Goal: Task Accomplishment & Management: Manage account settings

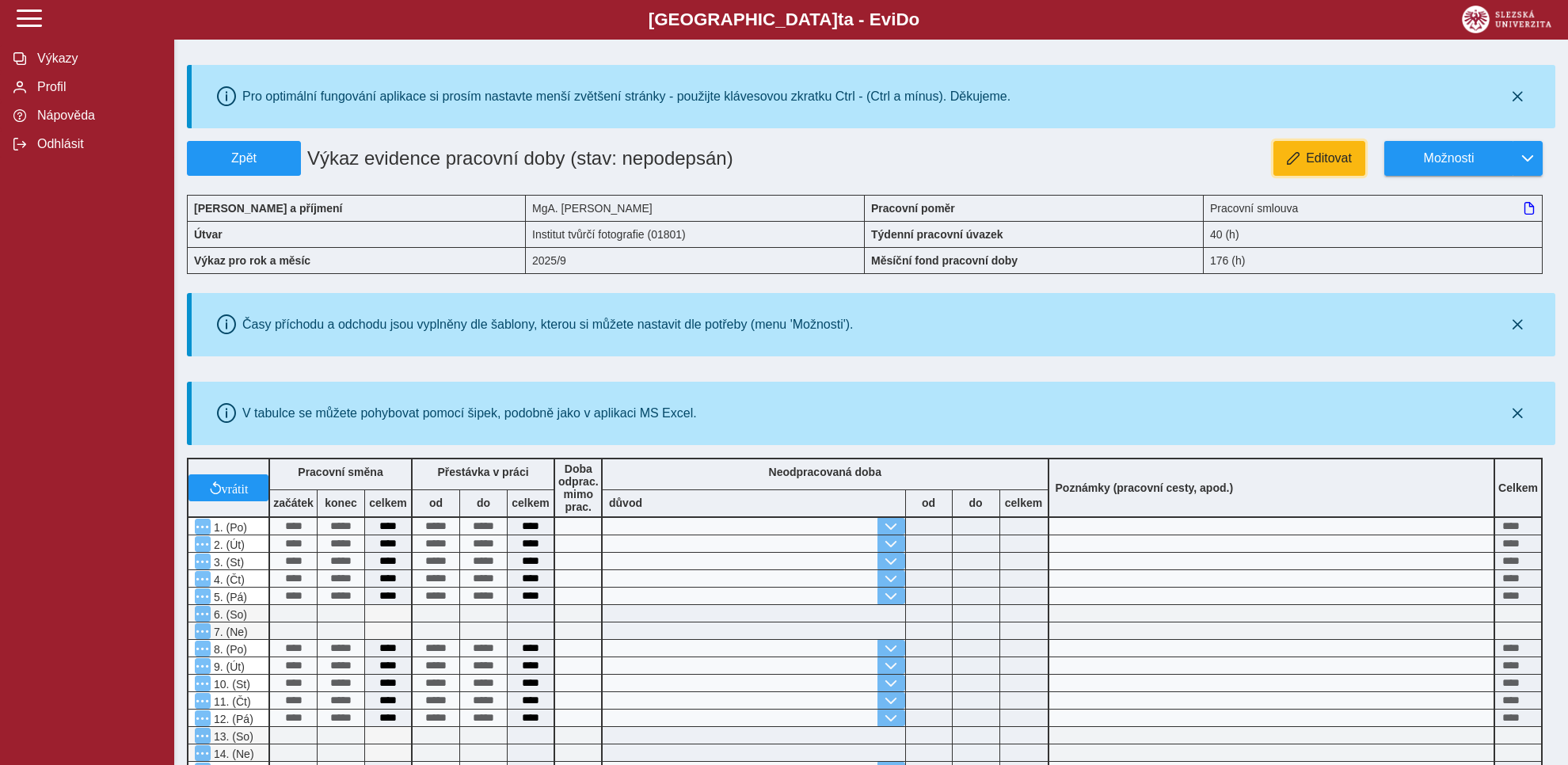
click at [1316, 160] on span "Editovat" at bounding box center [1328, 158] width 46 height 15
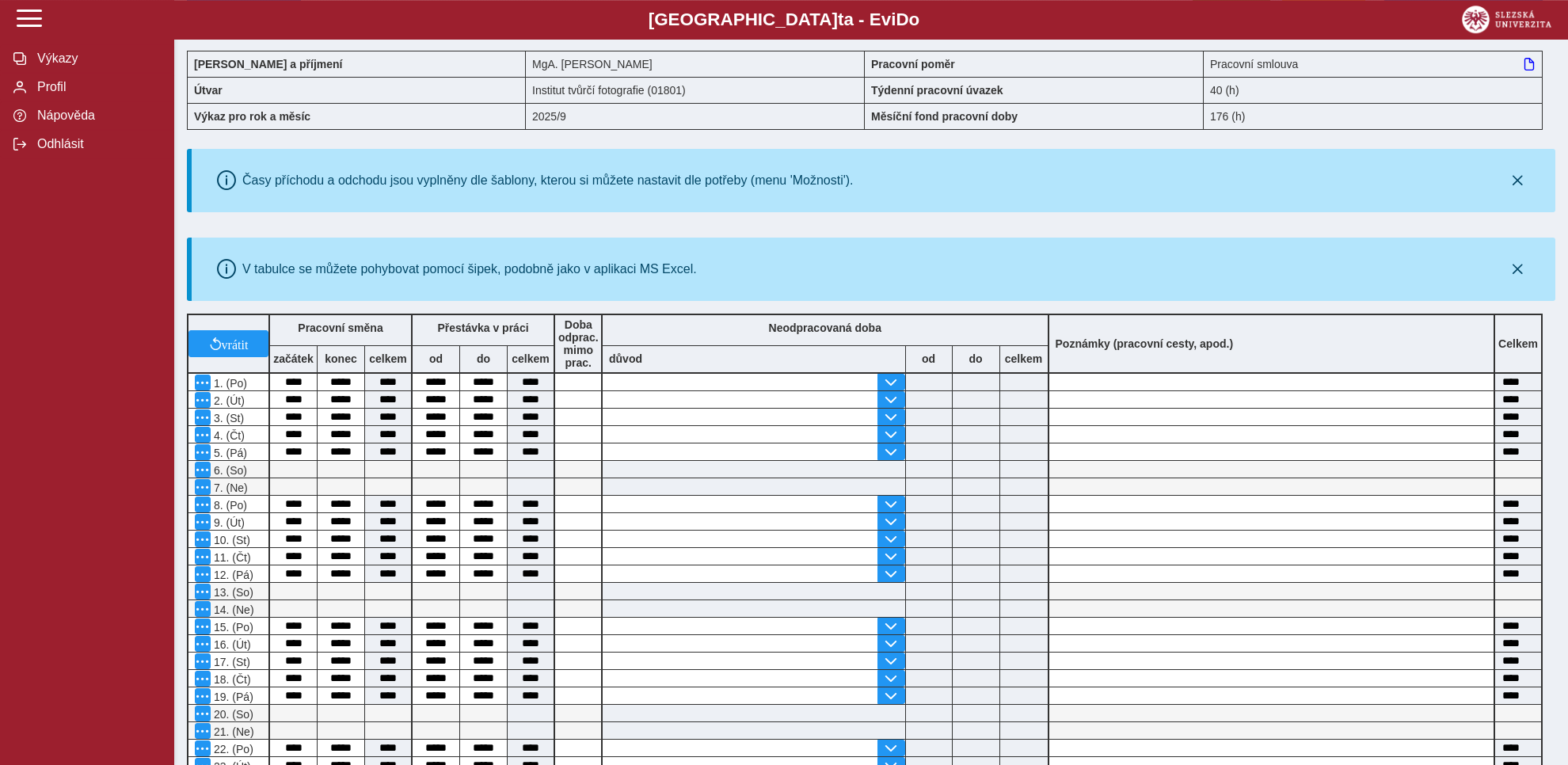
scroll to position [145, 0]
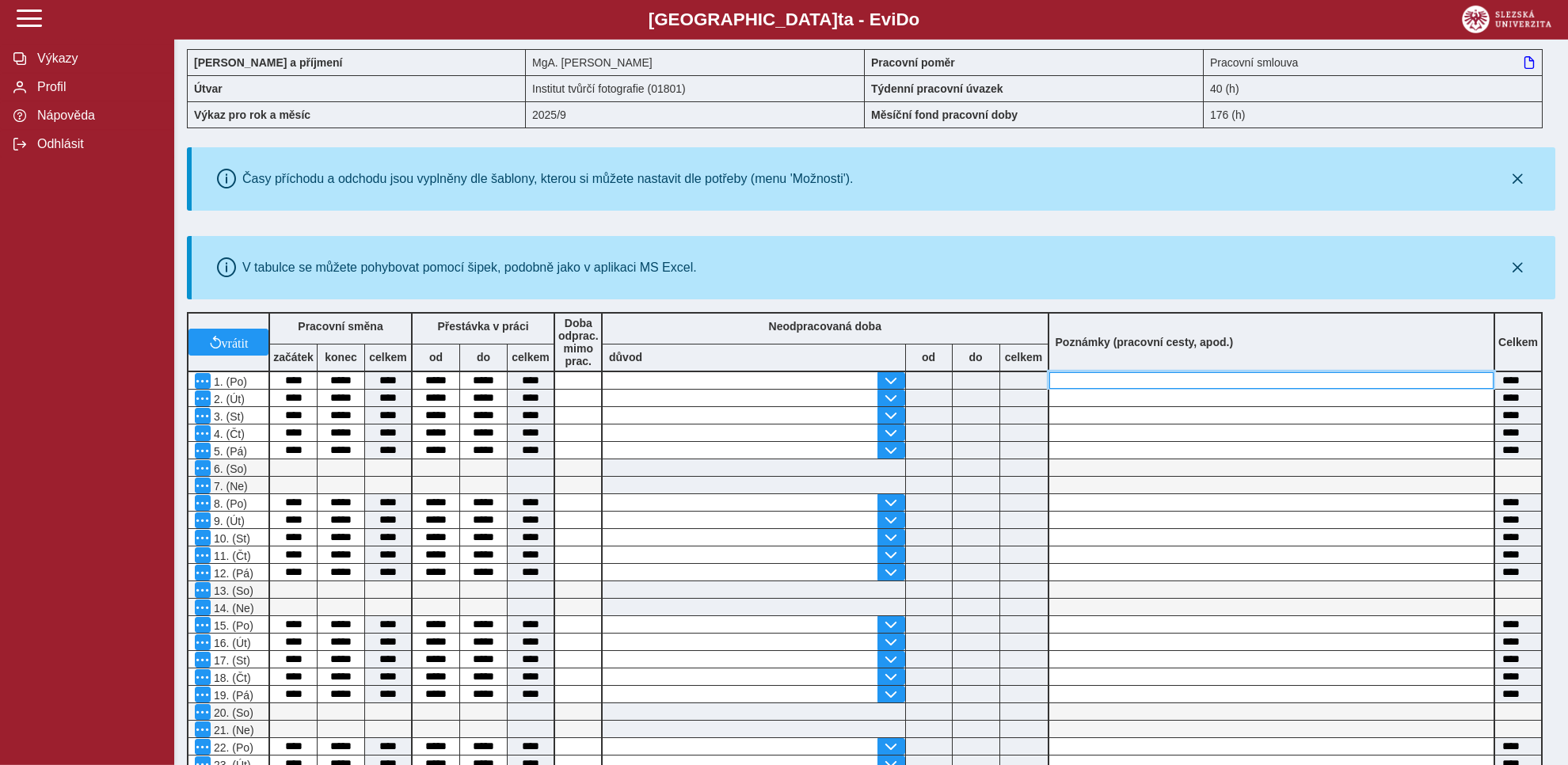
click at [1059, 379] on input at bounding box center [1272, 381] width 445 height 16
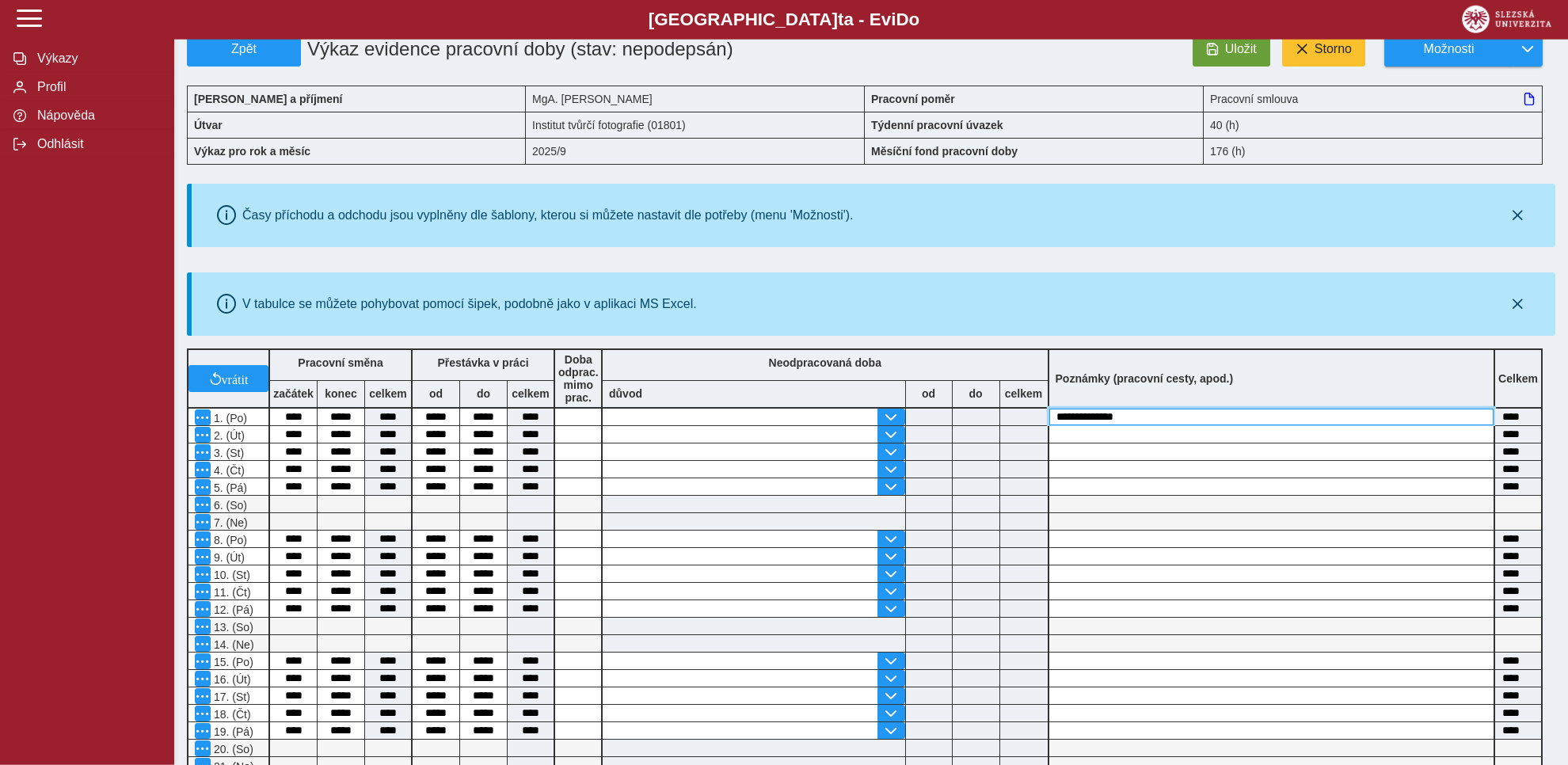
scroll to position [0, 0]
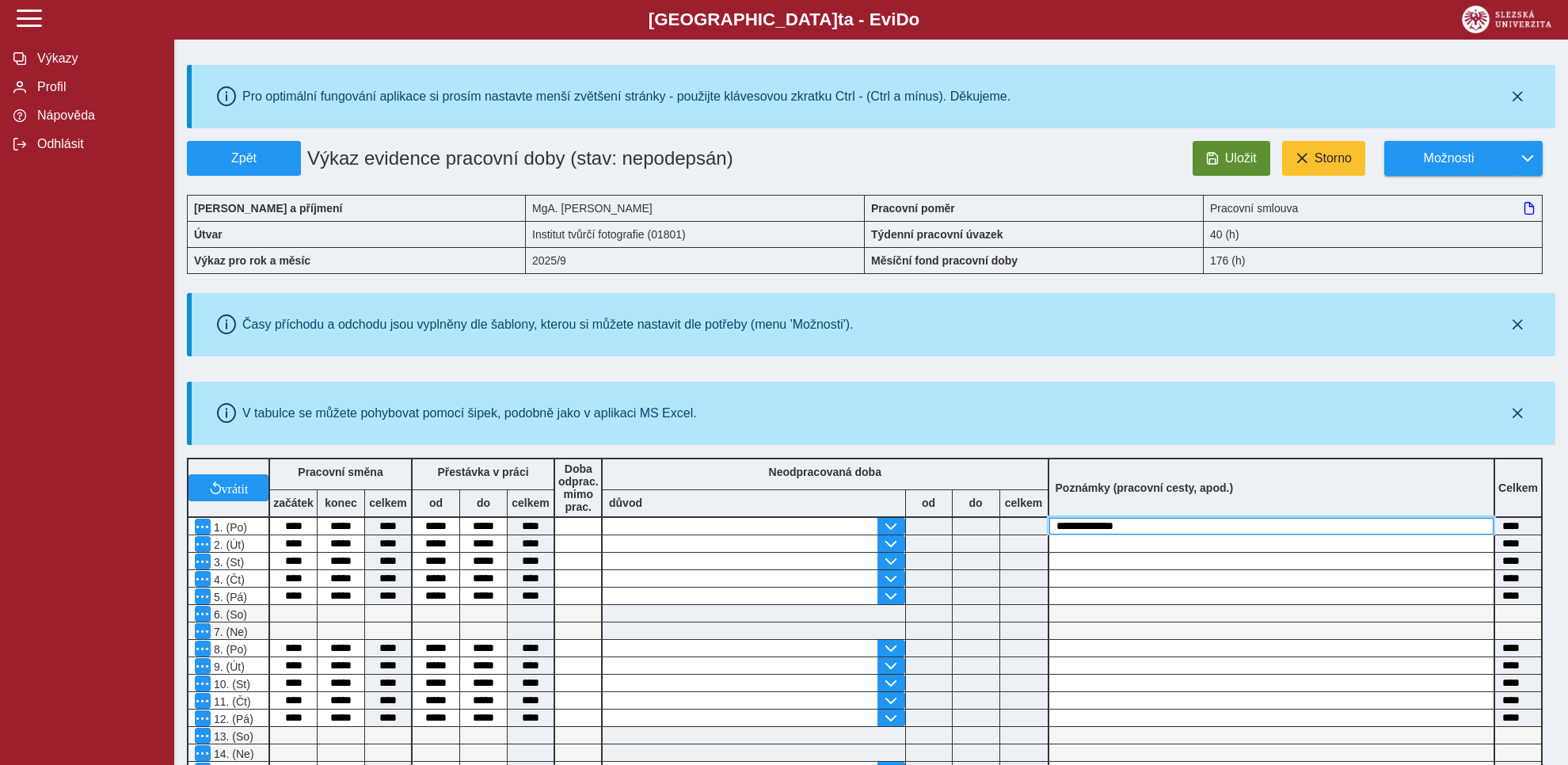
type input "**********"
click at [1235, 163] on span "Uložit" at bounding box center [1240, 158] width 32 height 15
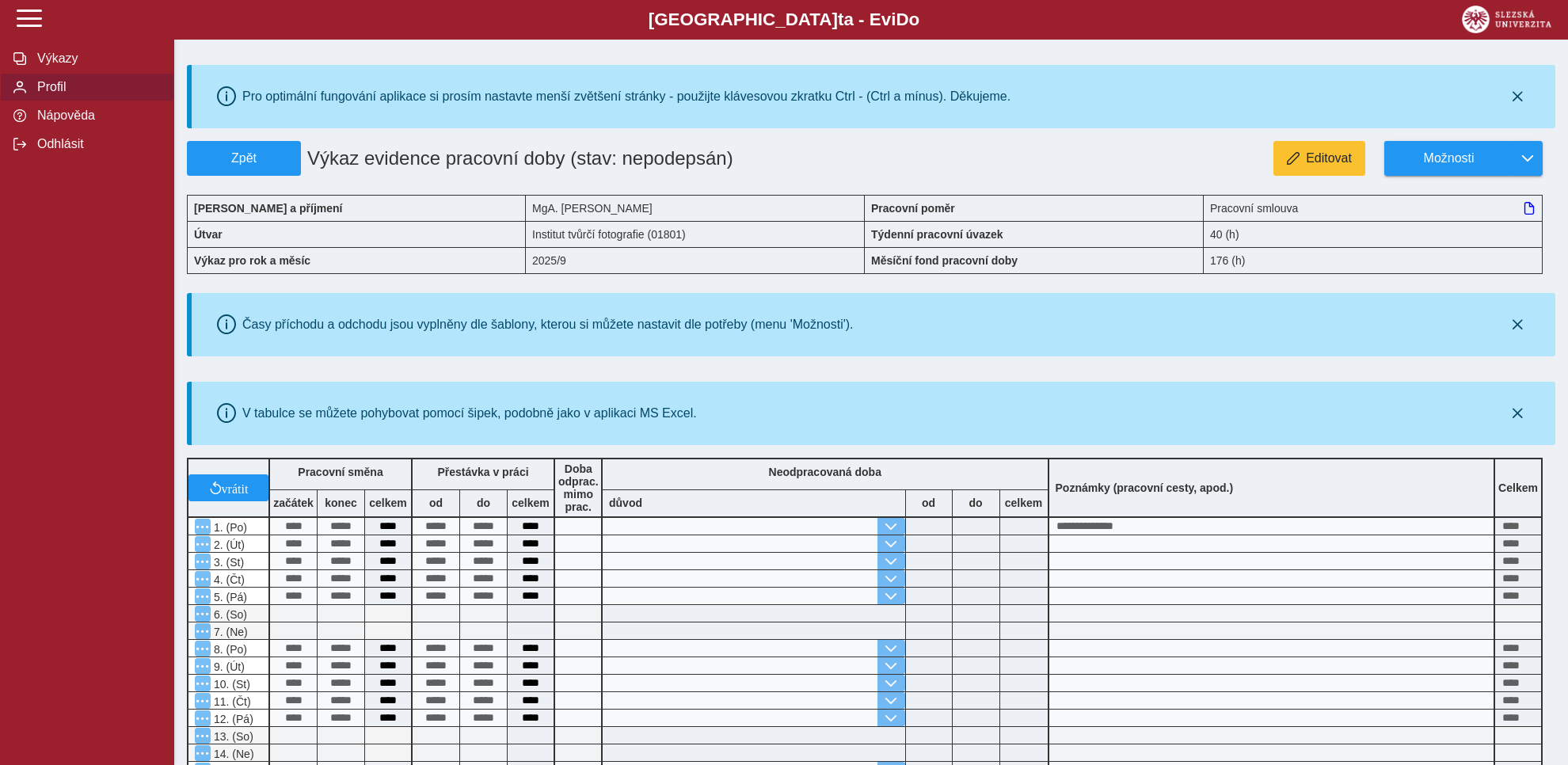
click at [58, 94] on span "Profil" at bounding box center [96, 87] width 128 height 15
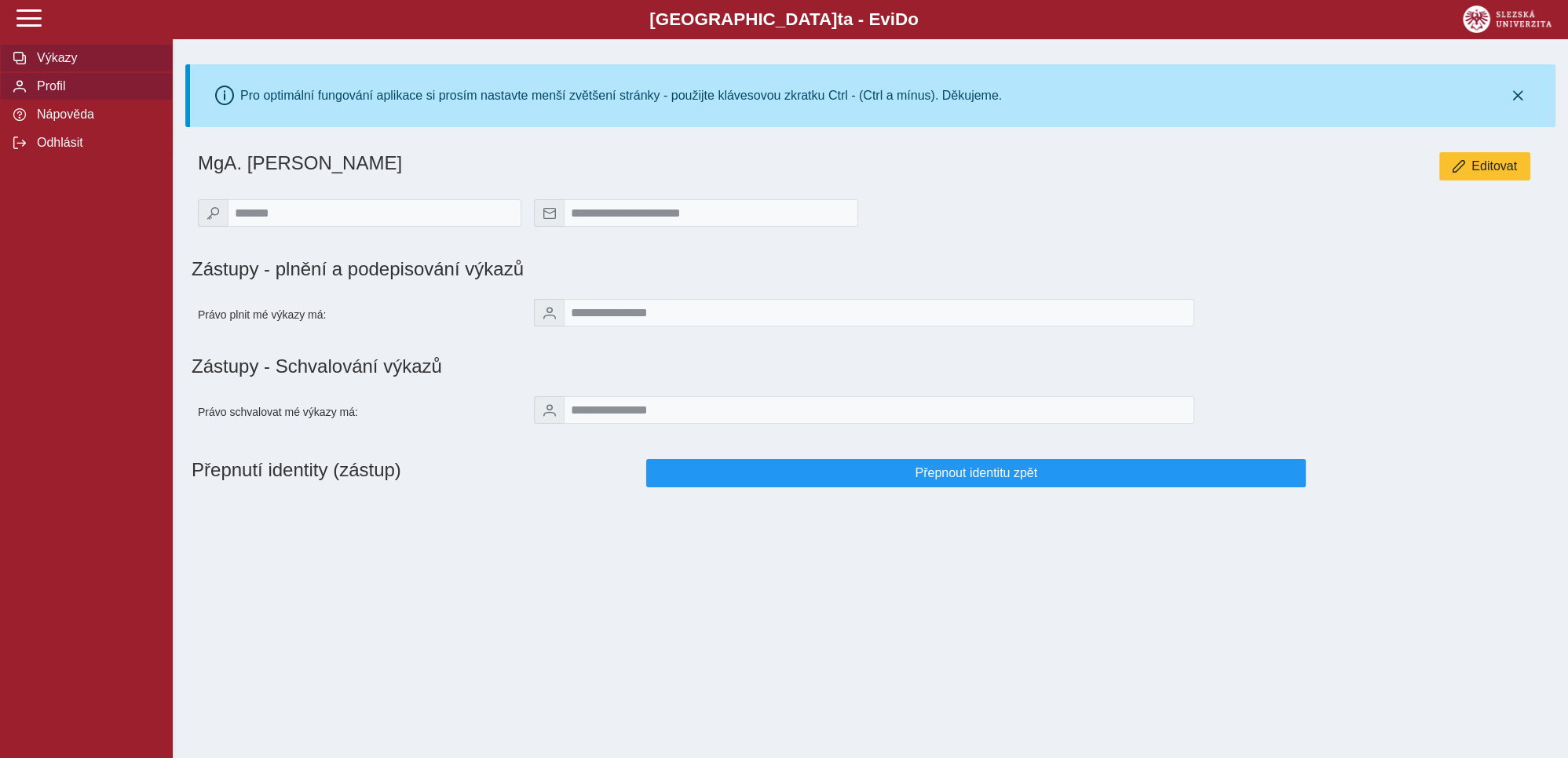
click at [41, 65] on span "Výkazy" at bounding box center [95, 59] width 127 height 14
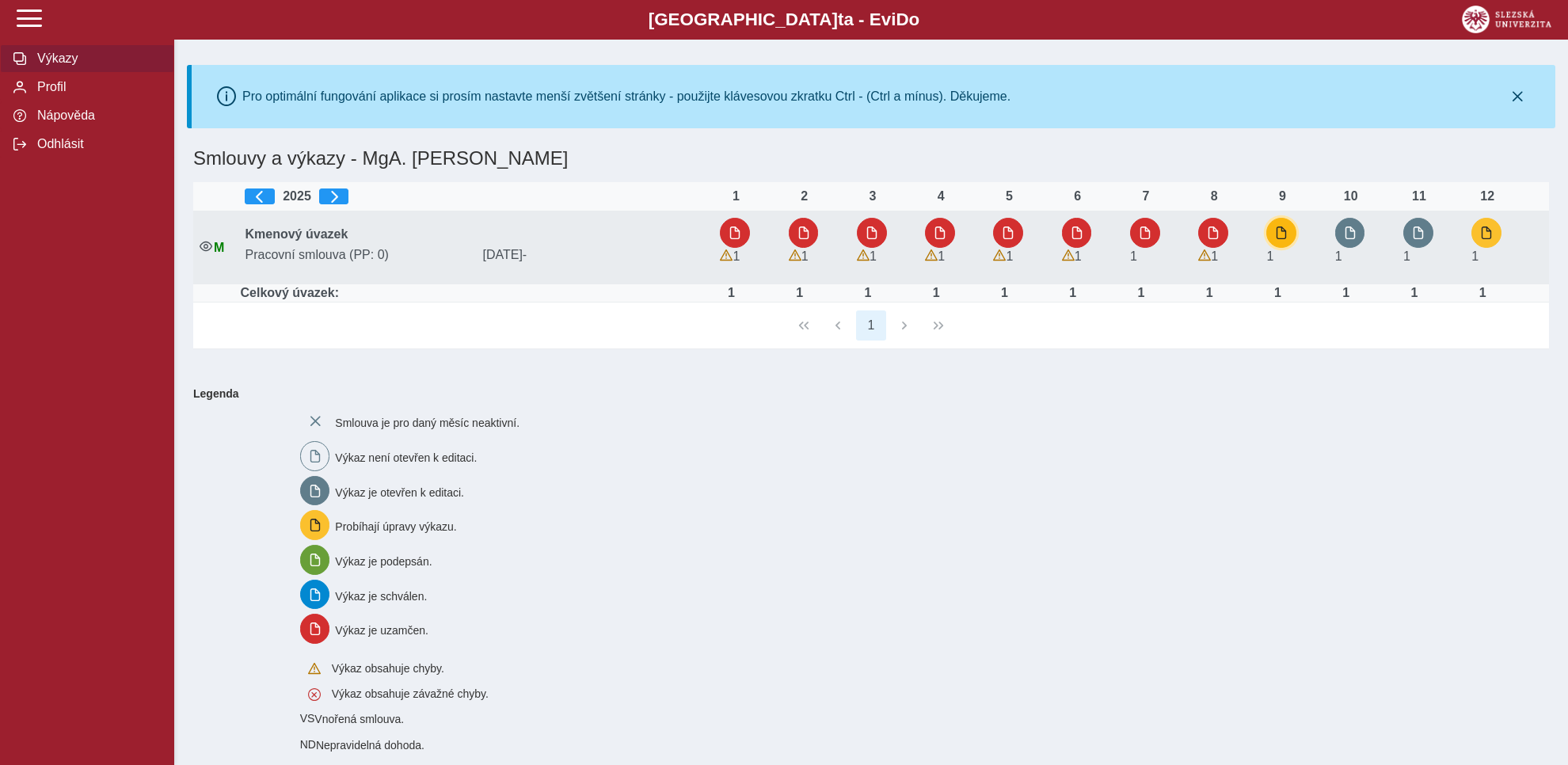
click at [1280, 236] on span "button" at bounding box center [1281, 233] width 13 height 13
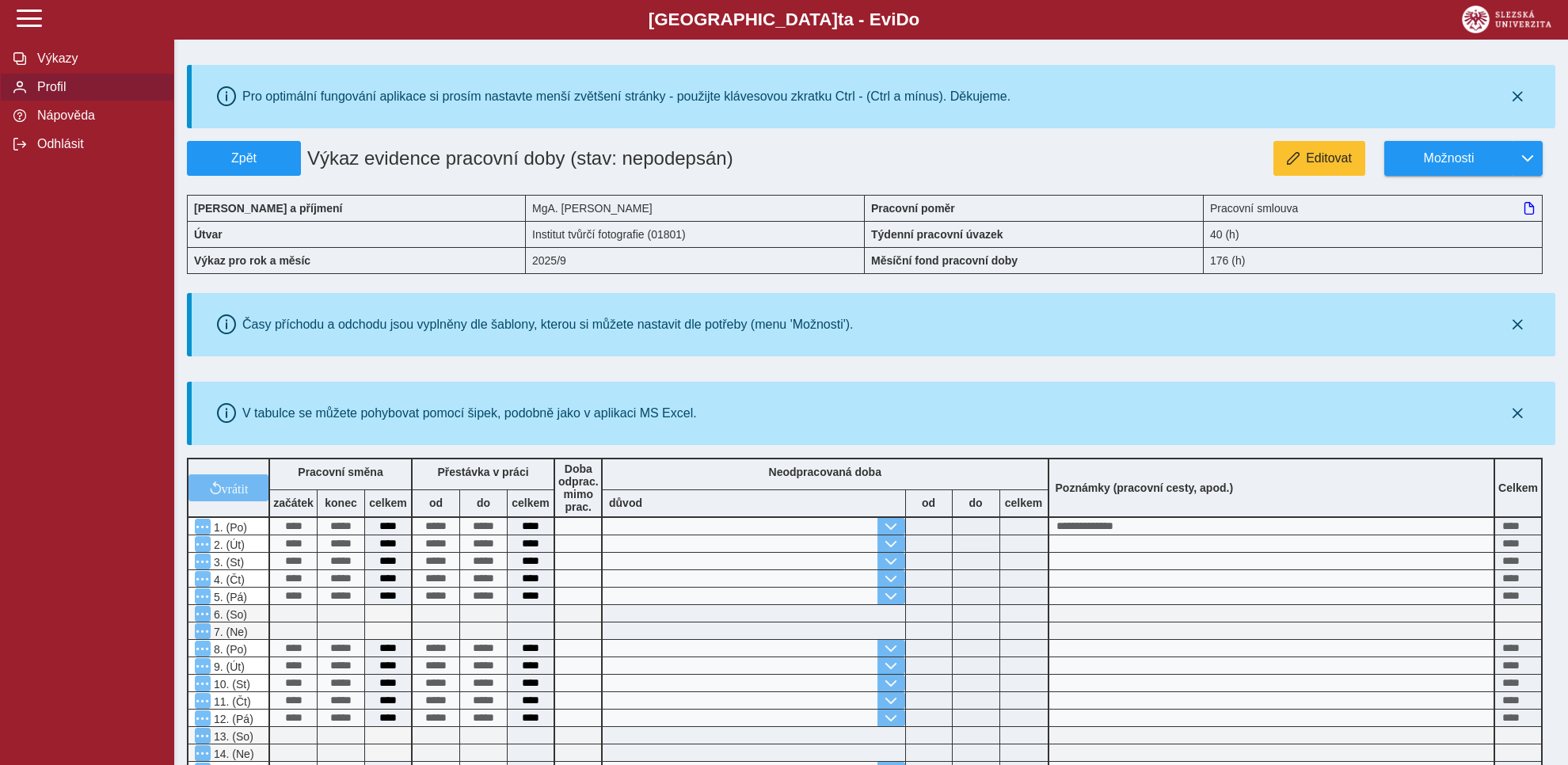
click at [58, 94] on span "Profil" at bounding box center [96, 87] width 128 height 15
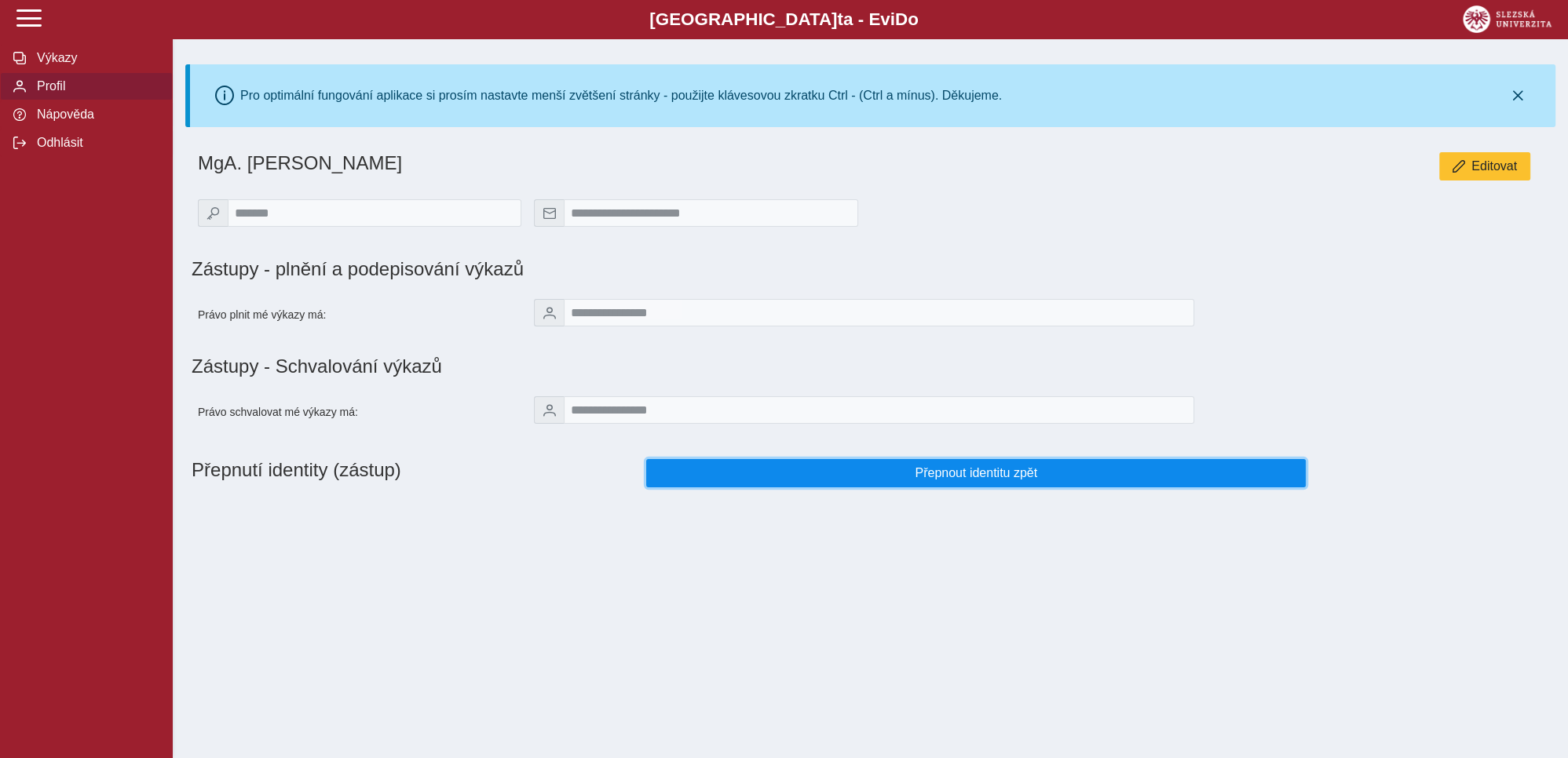
click at [956, 479] on span "Přepnout identitu zpět" at bounding box center [975, 474] width 633 height 14
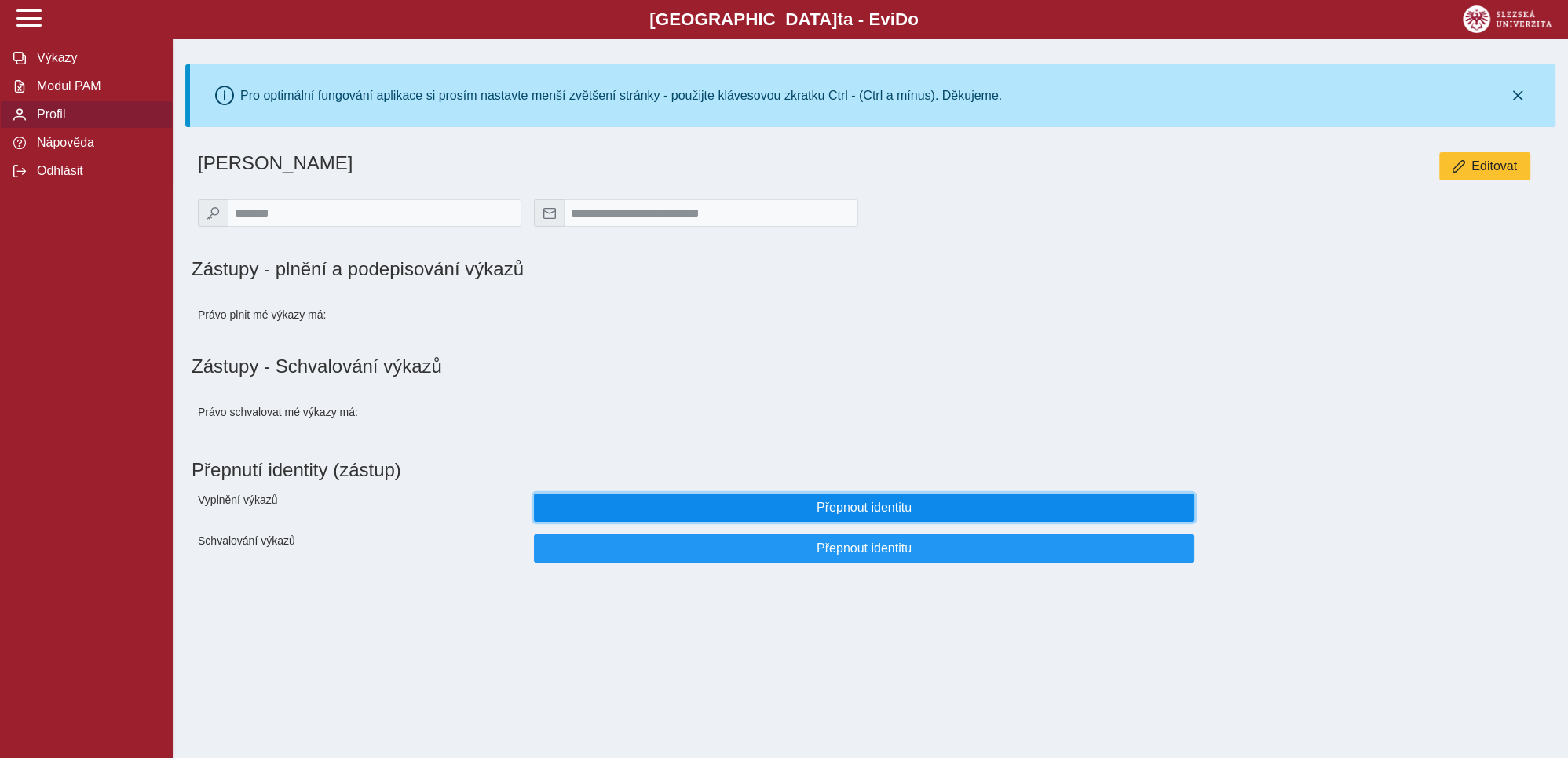
click at [859, 515] on span "Přepnout identitu" at bounding box center [864, 508] width 633 height 14
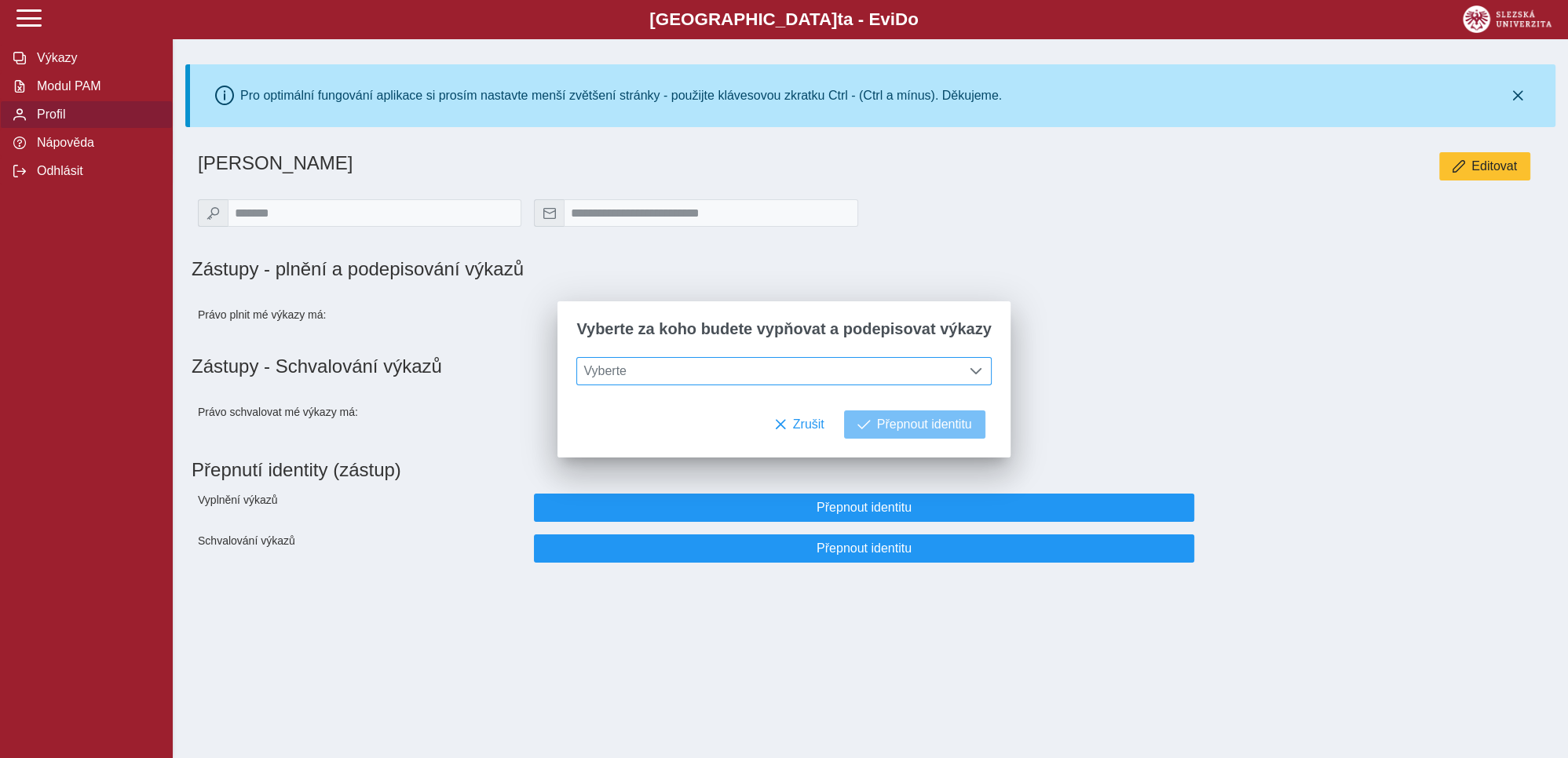
click at [969, 369] on span at bounding box center [975, 371] width 13 height 13
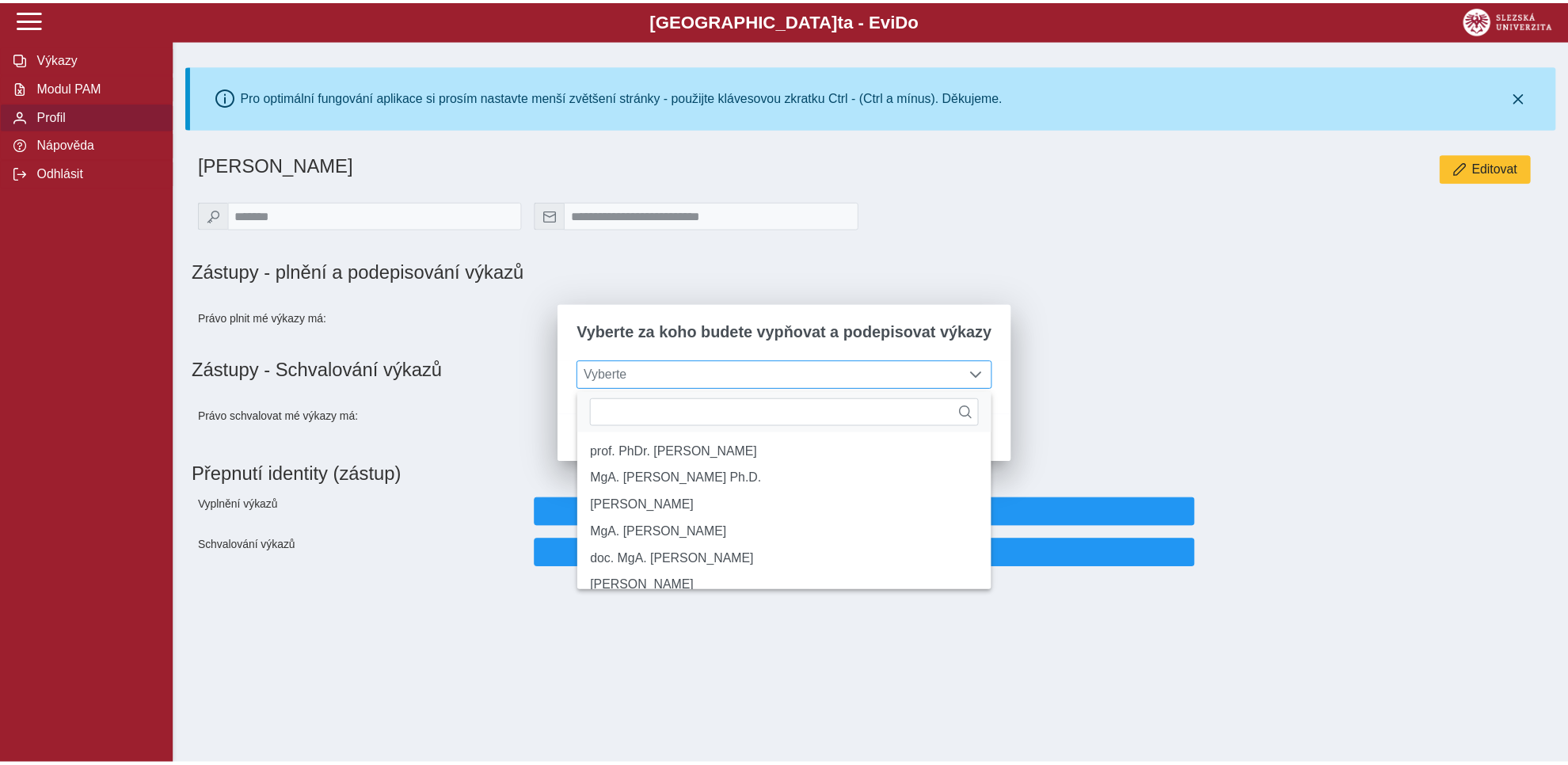
scroll to position [9, 65]
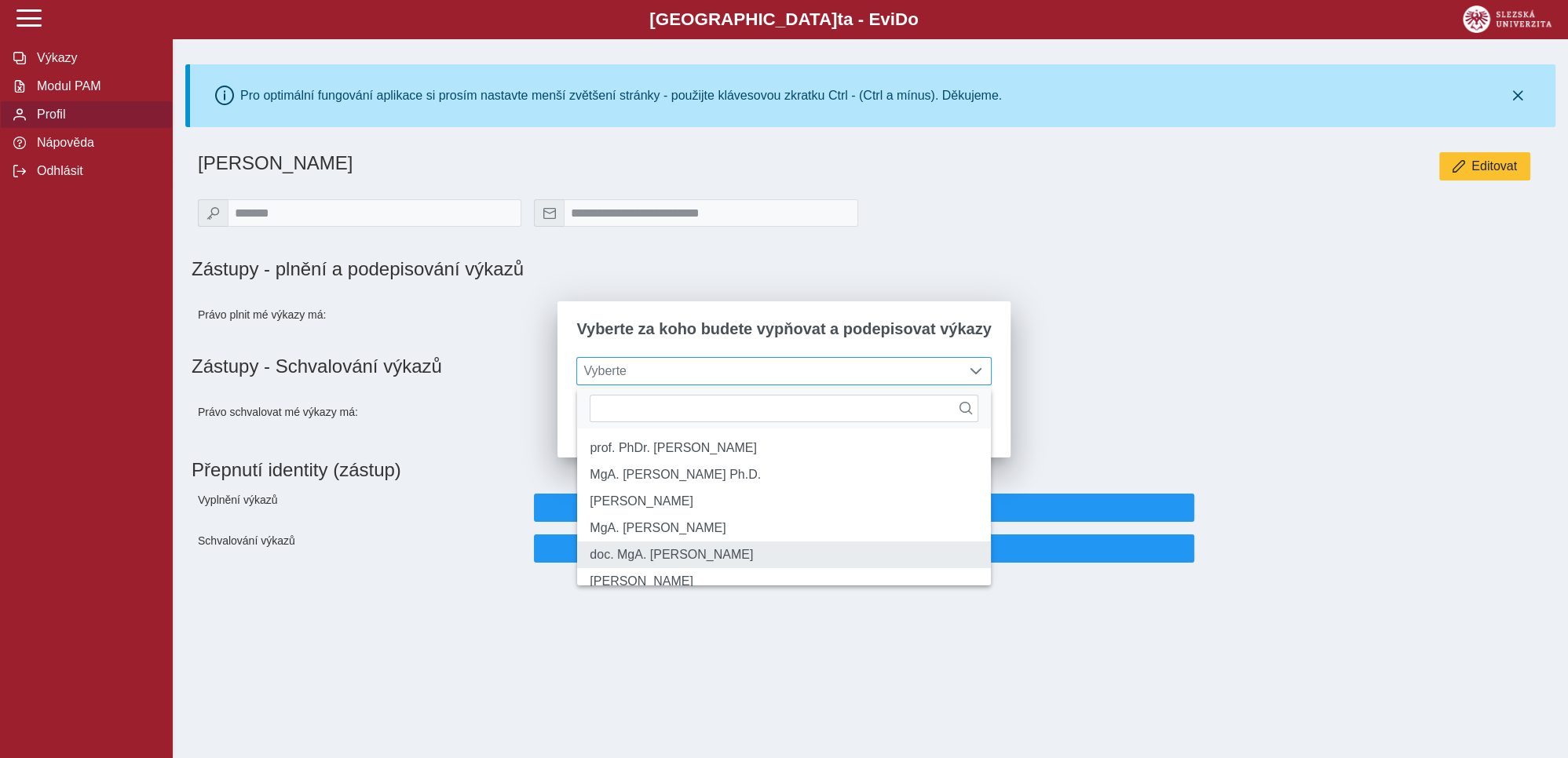
click at [674, 568] on li "doc. MgA. [PERSON_NAME]" at bounding box center [784, 555] width 412 height 27
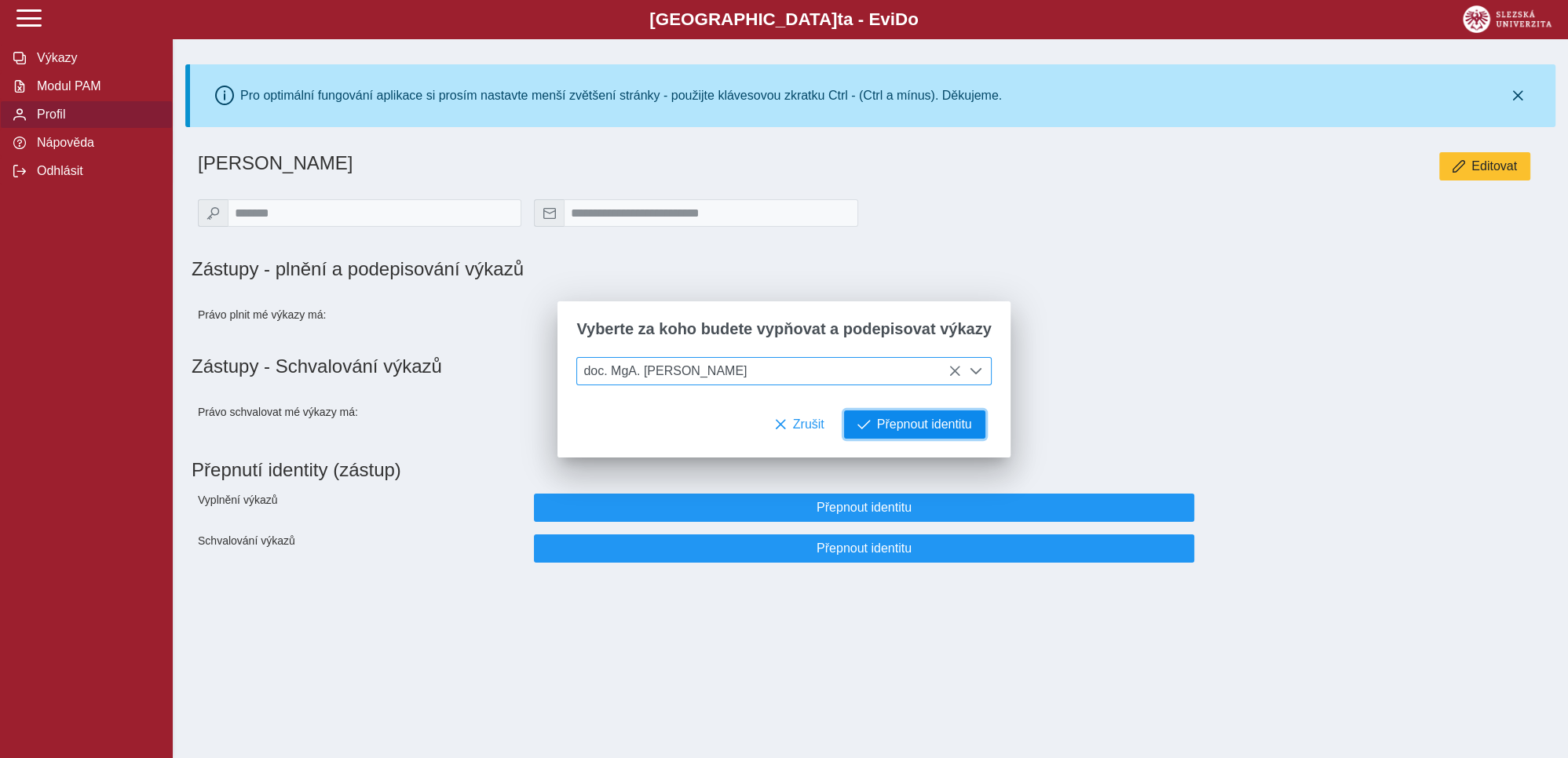
click at [902, 427] on span "Přepnout identitu" at bounding box center [924, 425] width 95 height 14
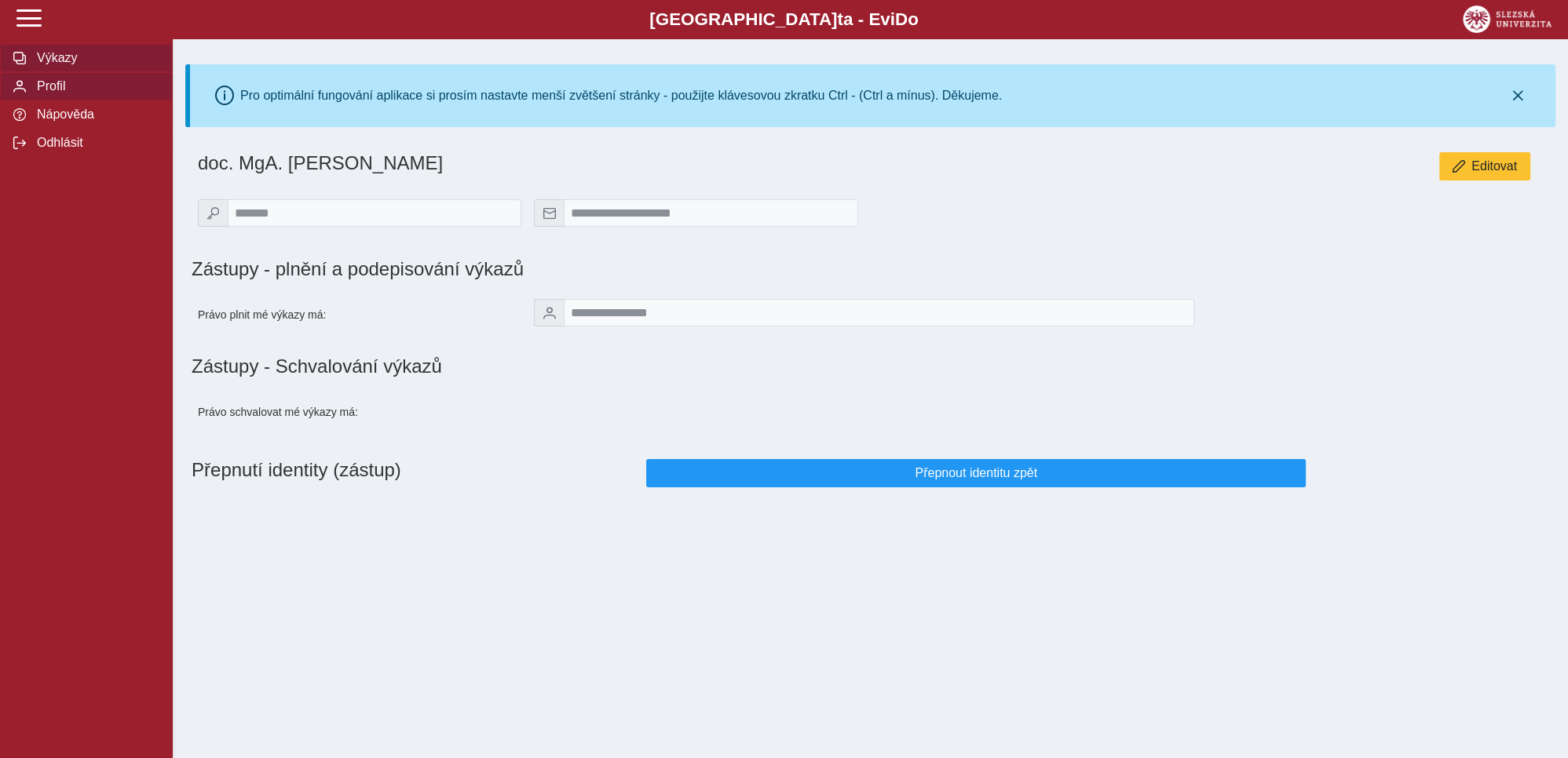
click at [54, 65] on span "Výkazy" at bounding box center [95, 59] width 127 height 14
